Goal: Information Seeking & Learning: Learn about a topic

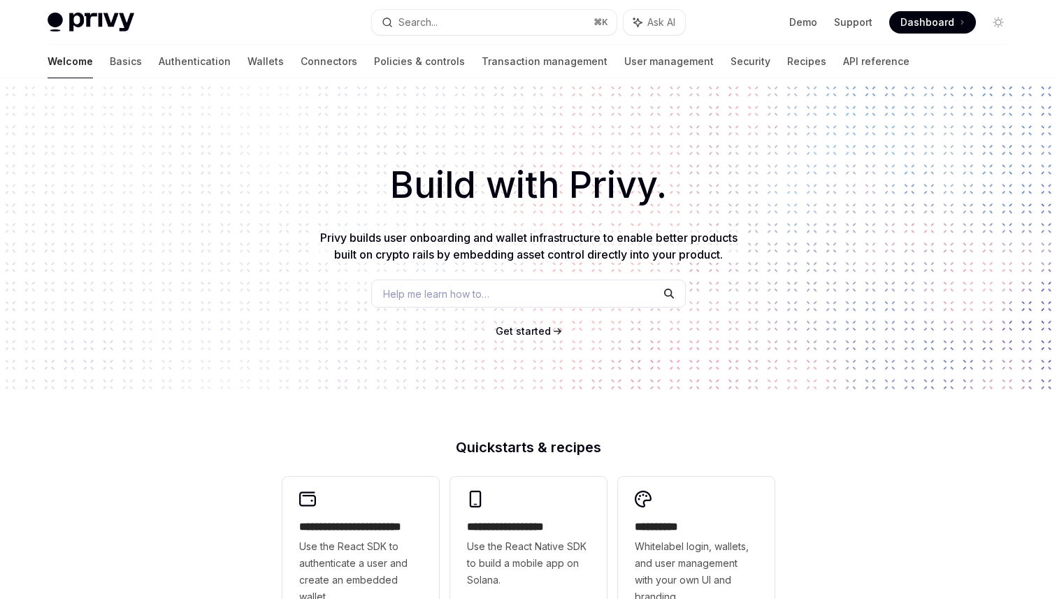
click at [703, 280] on div "Build with Privy. Privy builds user onboarding and wallet infrastructure to ena…" at bounding box center [528, 237] width 1057 height 319
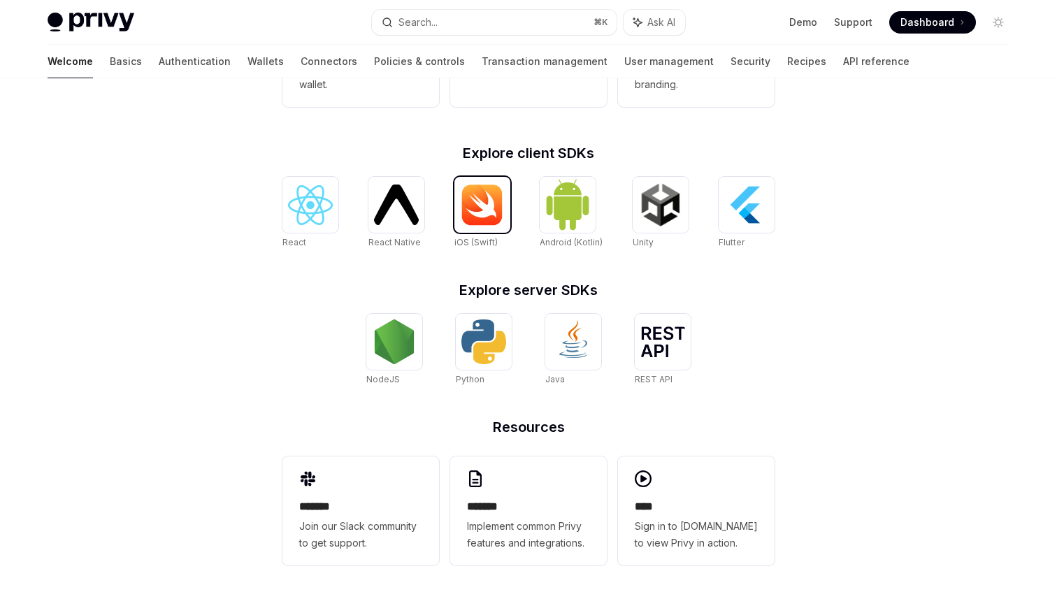
scroll to position [511, 0]
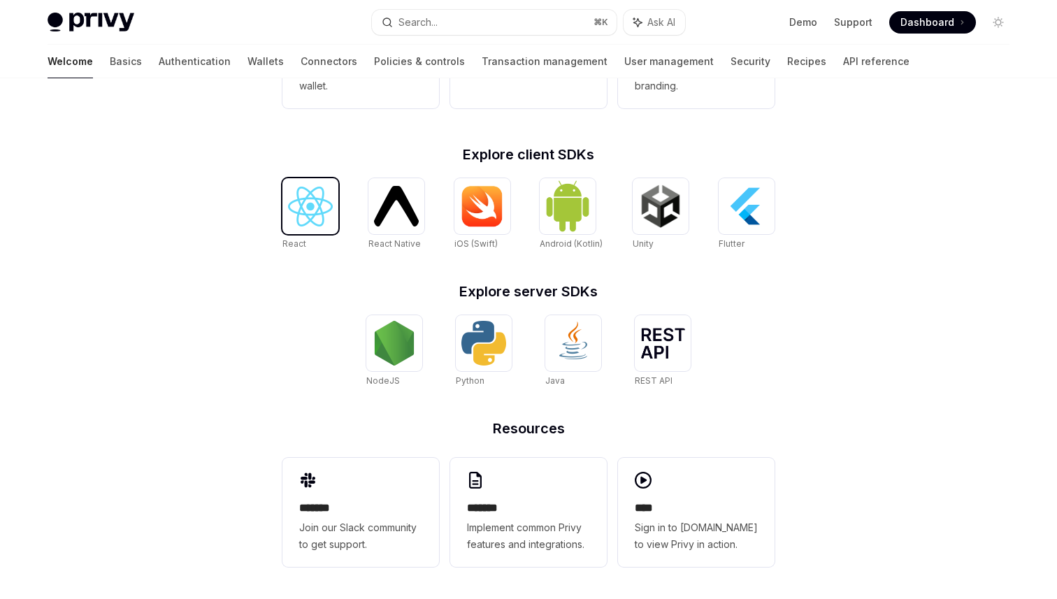
click at [283, 187] on div at bounding box center [311, 206] width 56 height 56
type textarea "*"
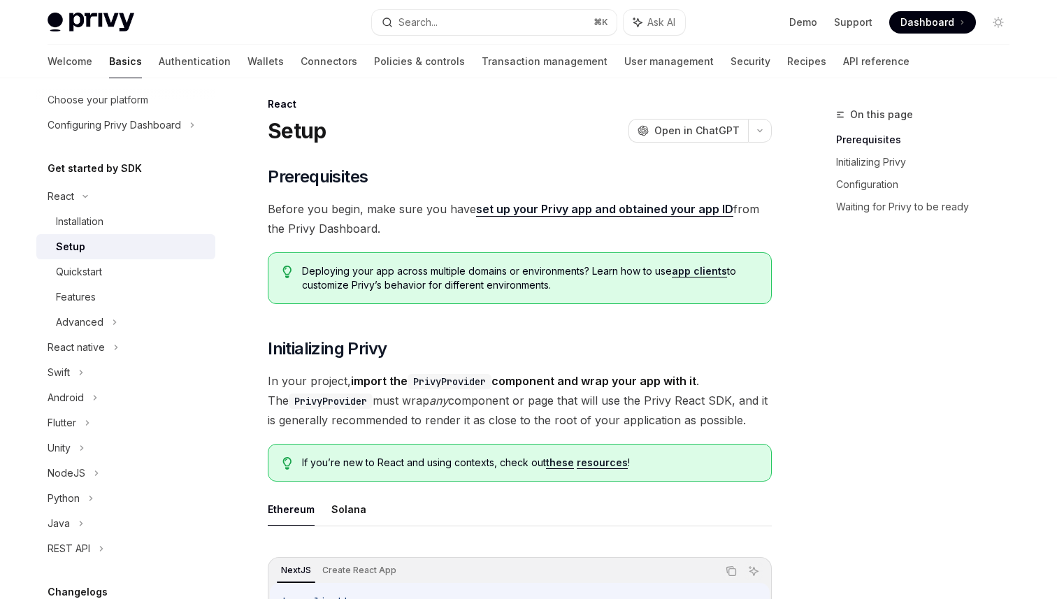
scroll to position [87, 0]
click at [117, 322] on div "Advanced" at bounding box center [125, 322] width 179 height 25
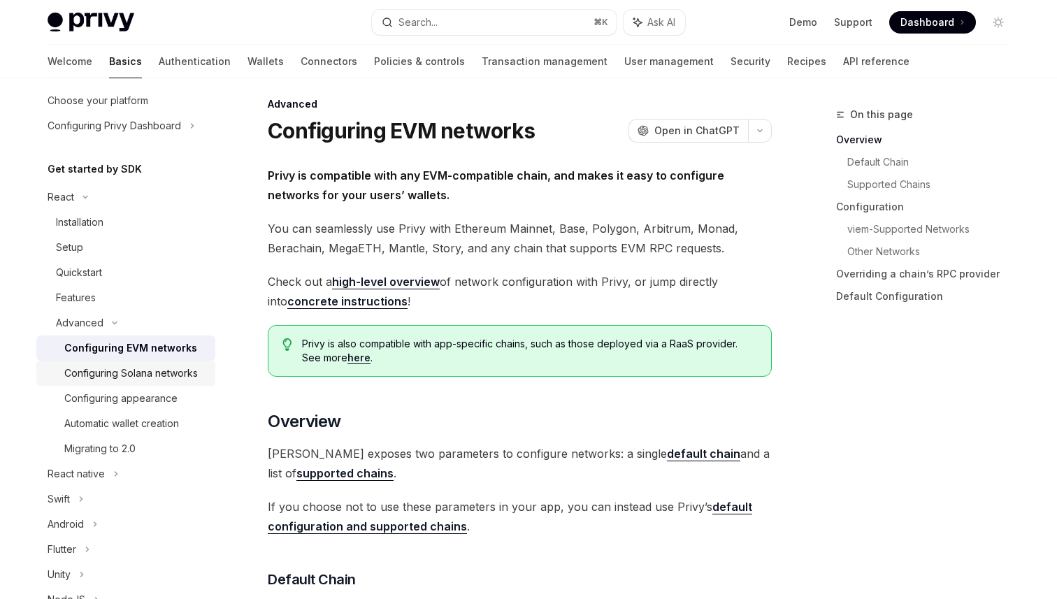
click at [124, 371] on div "Configuring Solana networks" at bounding box center [131, 373] width 134 height 17
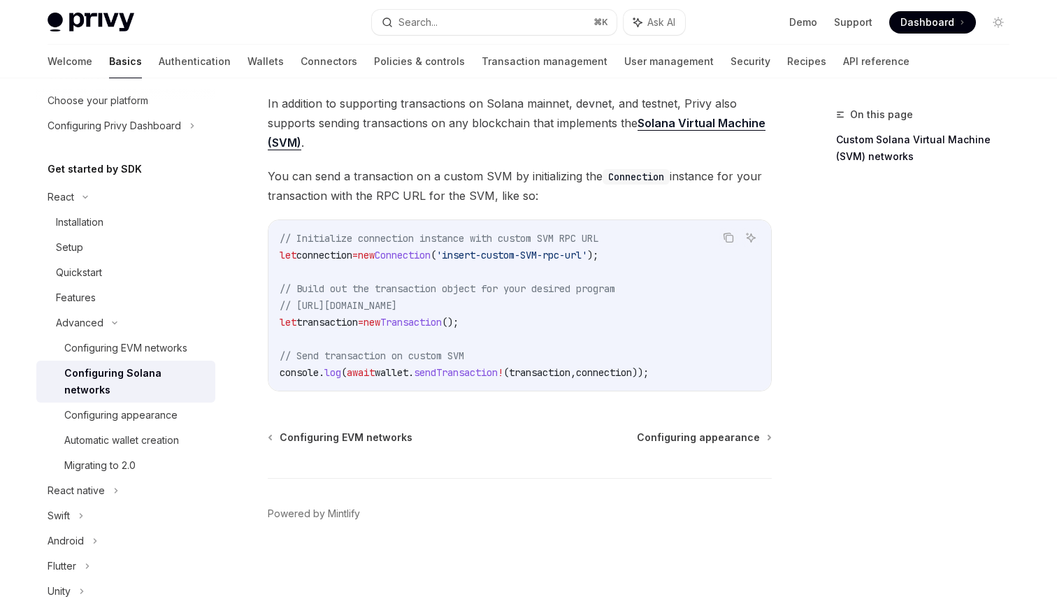
scroll to position [574, 0]
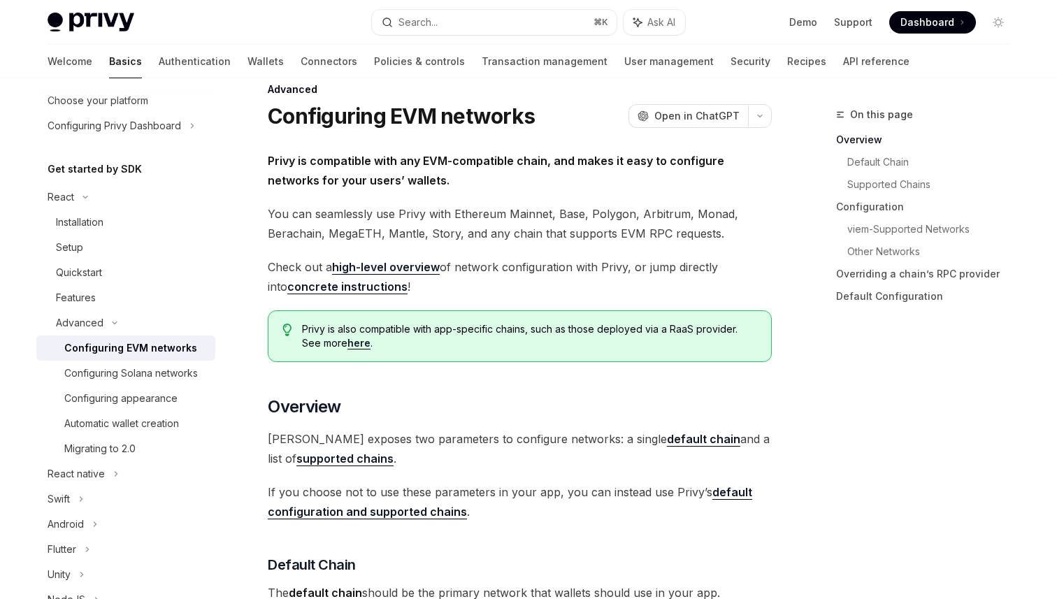
scroll to position [10, 0]
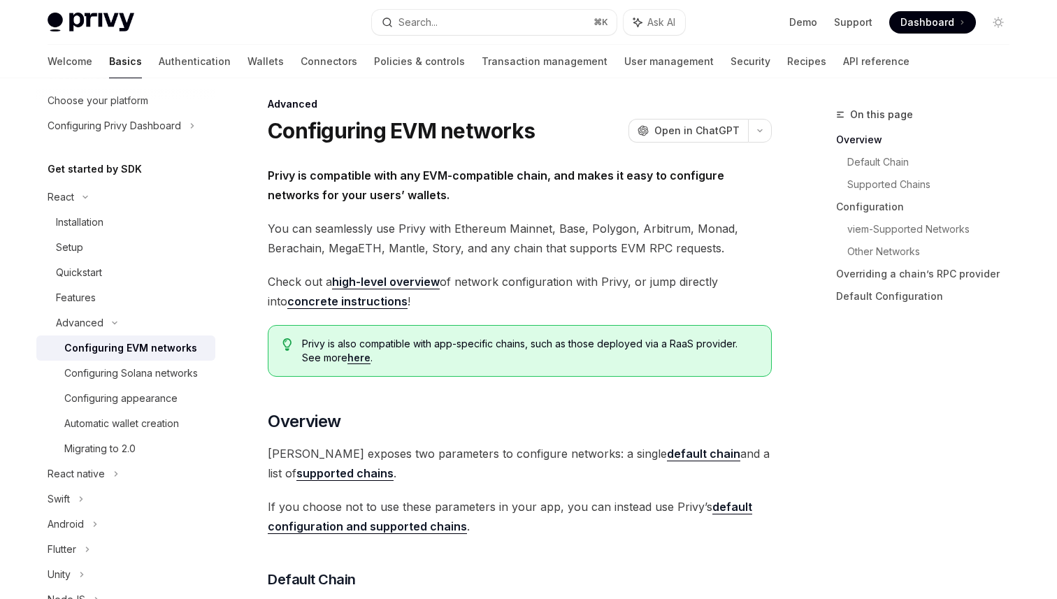
type textarea "*"
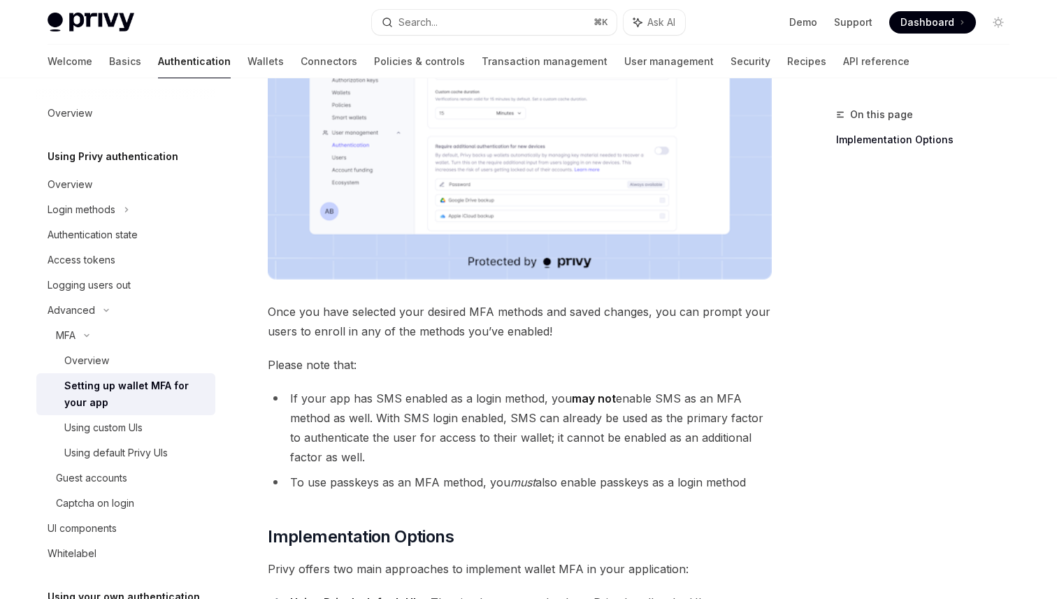
scroll to position [207, 0]
